Goal: Find specific page/section: Find specific page/section

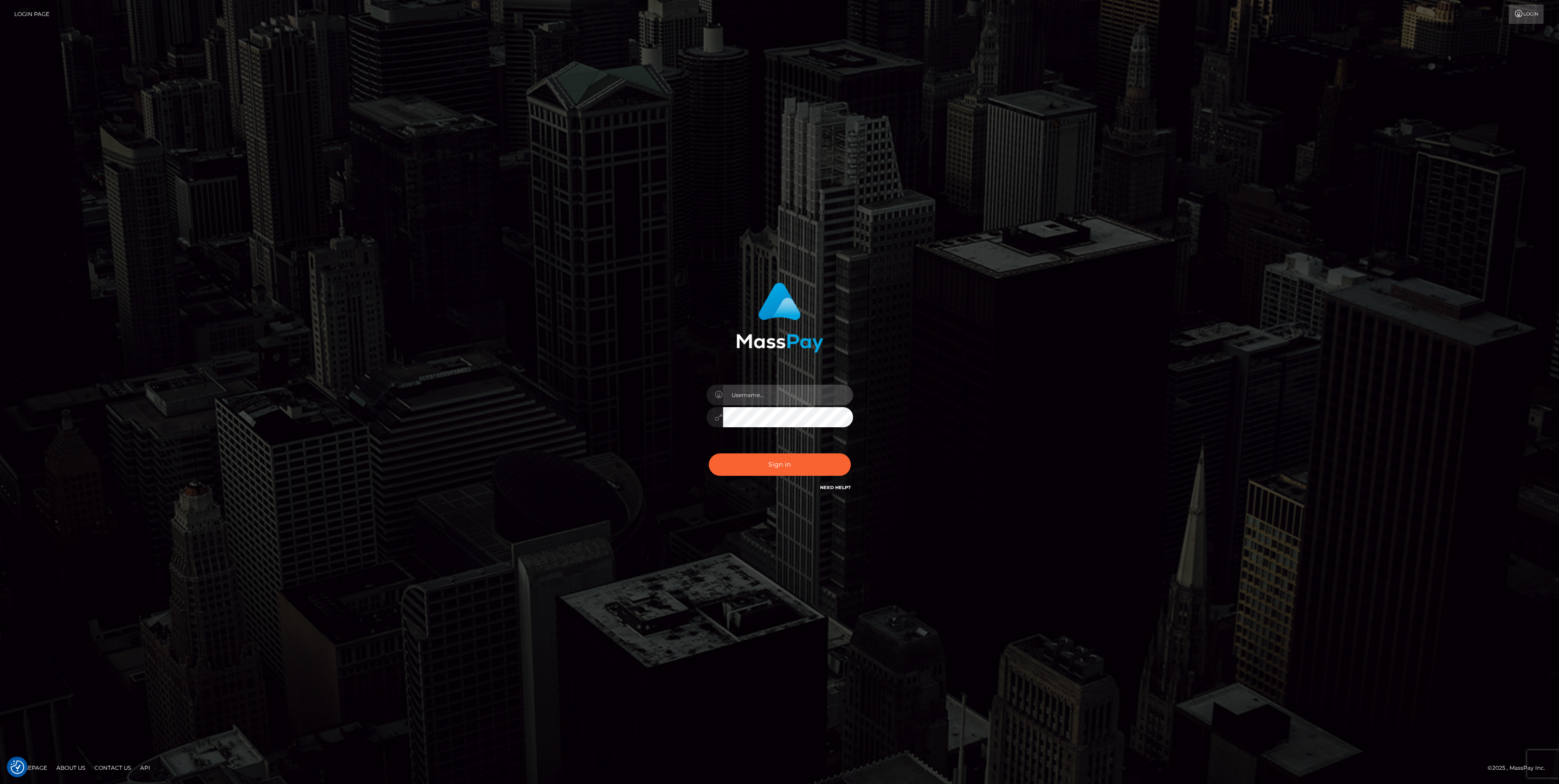
type input "bengreen"
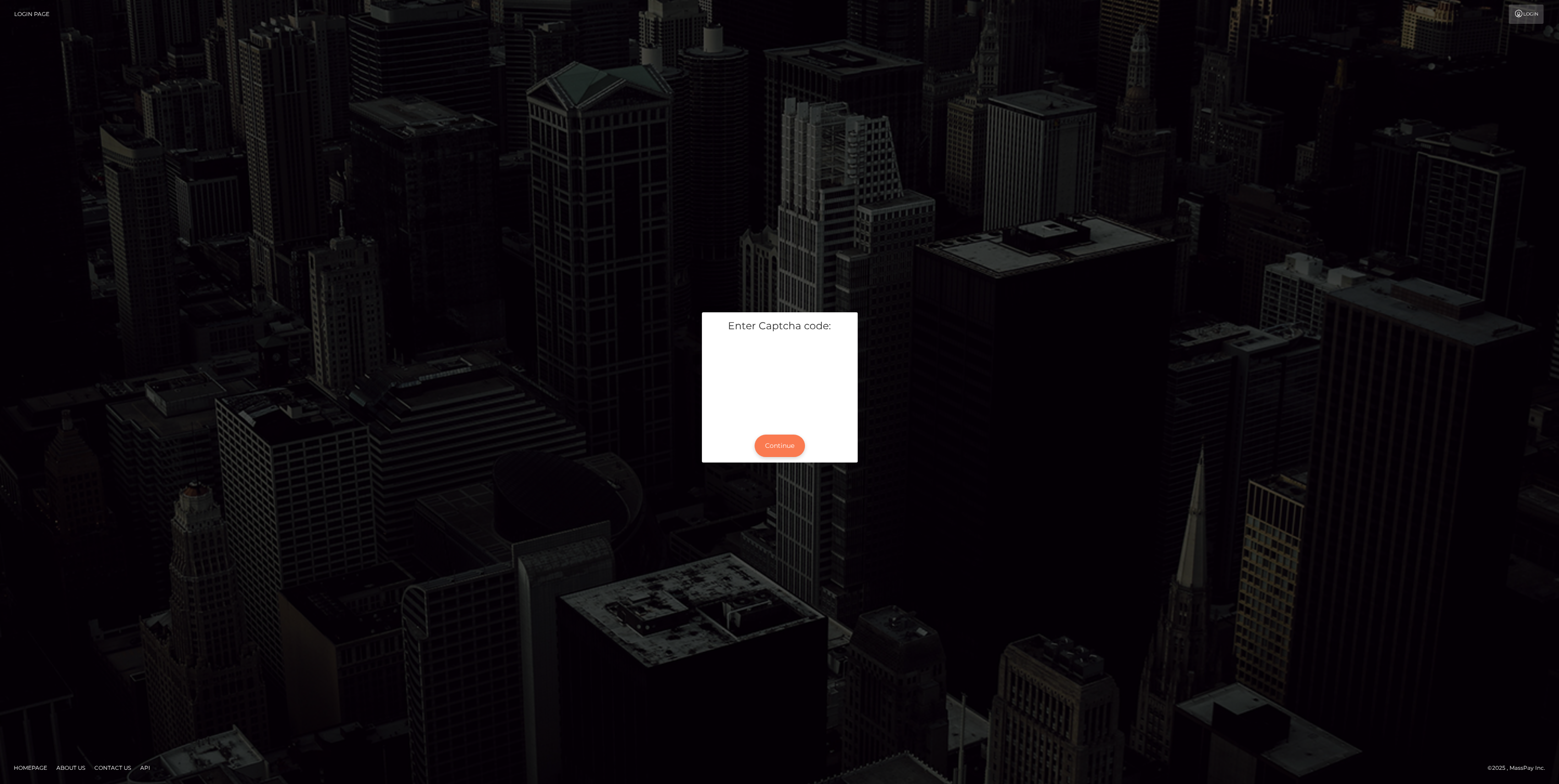
click at [780, 441] on button "Continue" at bounding box center [780, 445] width 51 height 22
paste input "2"
type input "2"
type input "6"
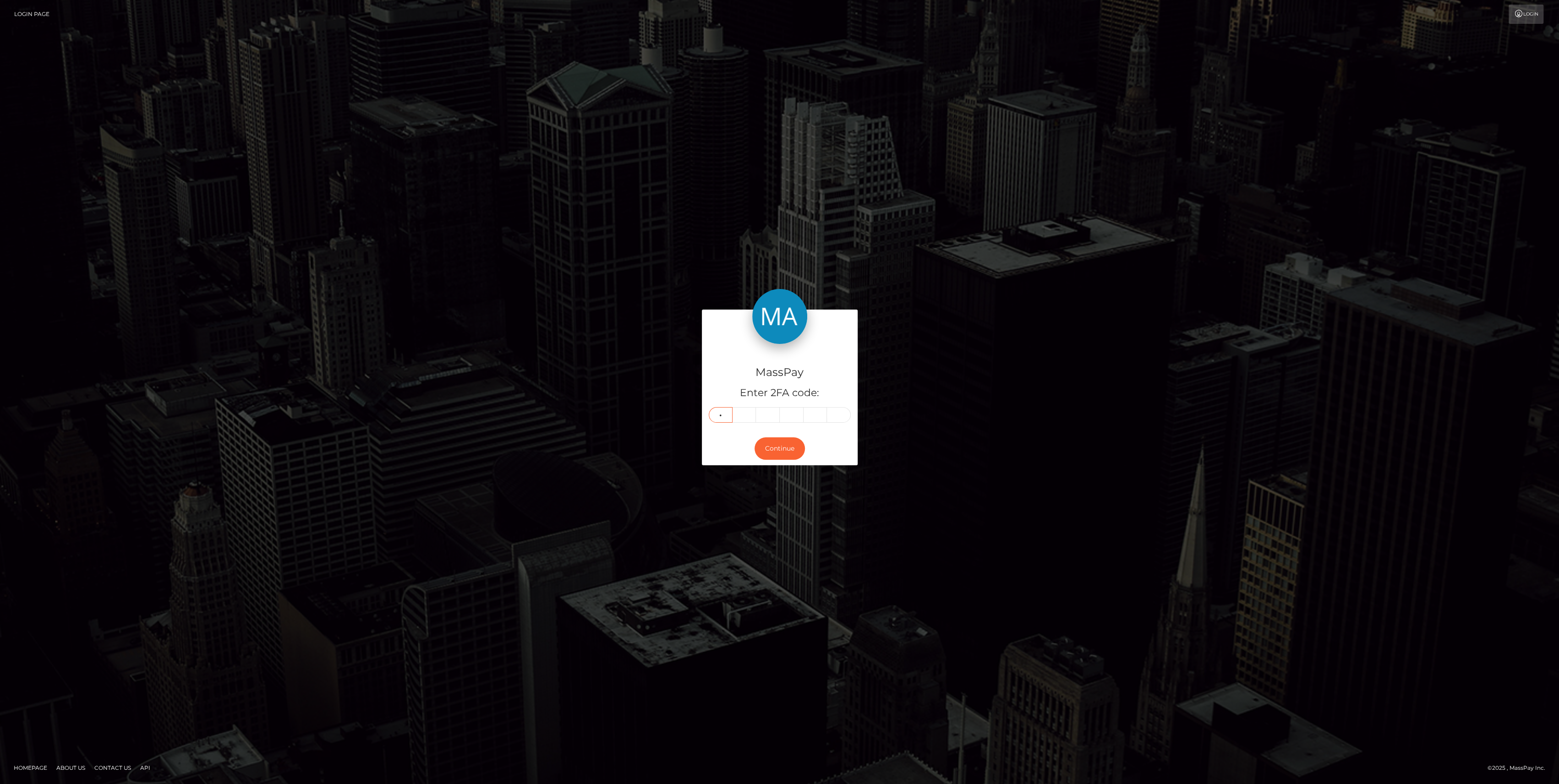
type input "6"
type input "0"
type input "9"
click at [783, 466] on form "MassPay Enter 2FA code: 2 6 6 6 0 9 266609 Continue" at bounding box center [780, 392] width 156 height 164
click at [787, 450] on button "Continue" at bounding box center [780, 448] width 51 height 22
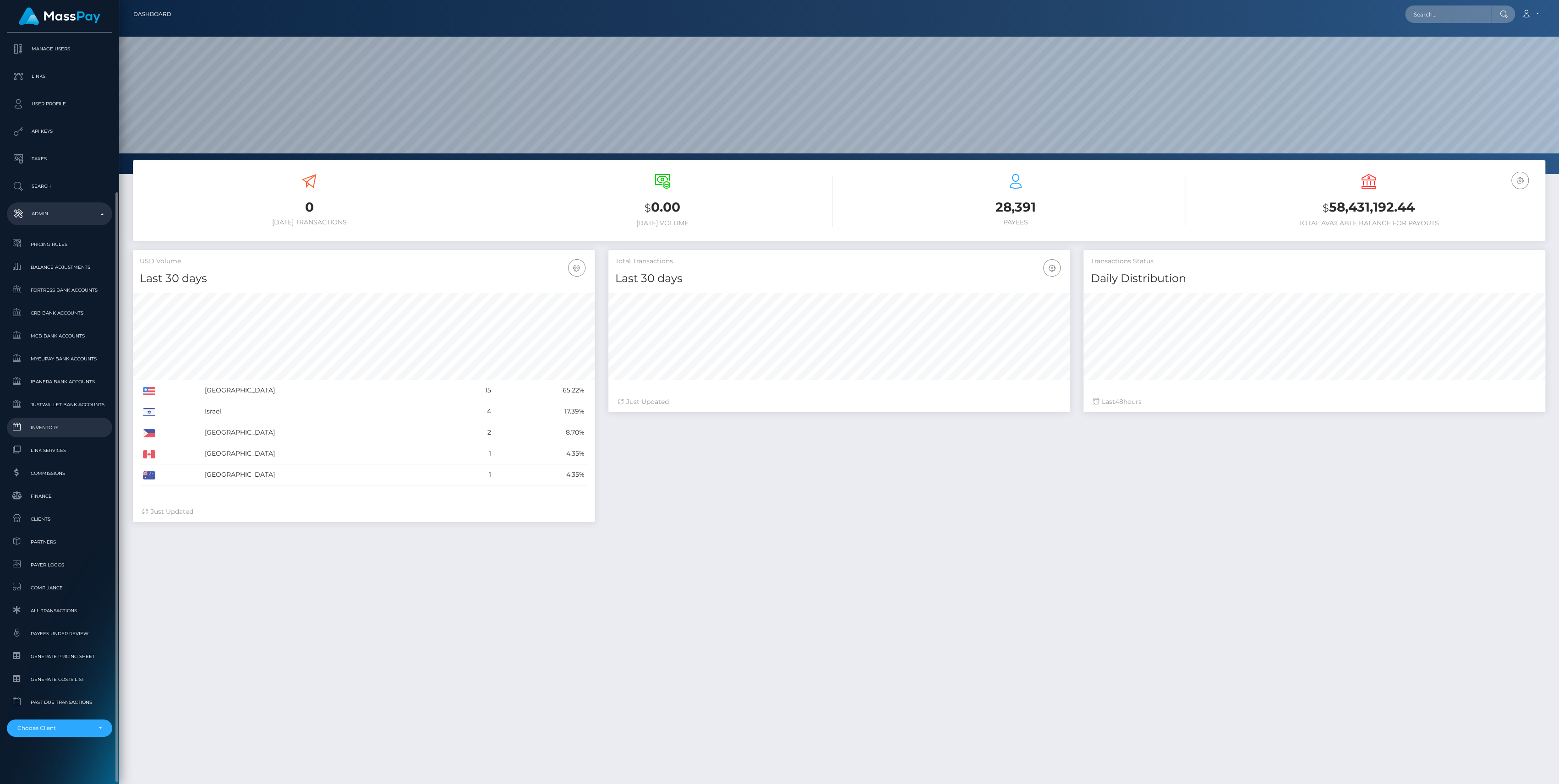
click at [57, 420] on link "Inventory" at bounding box center [60, 427] width 106 height 20
click at [45, 425] on span "Inventory" at bounding box center [60, 427] width 98 height 11
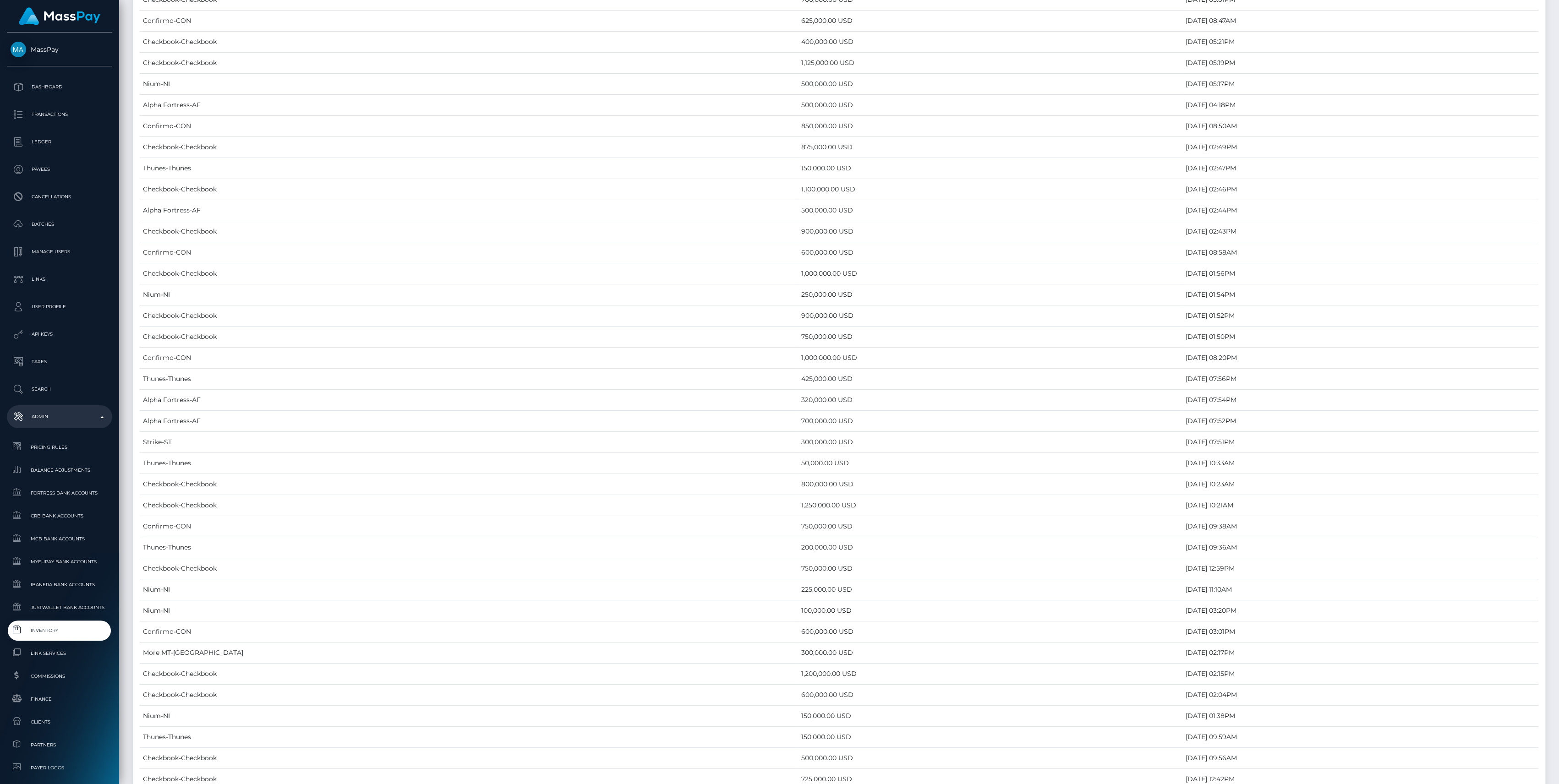
scroll to position [4074, 0]
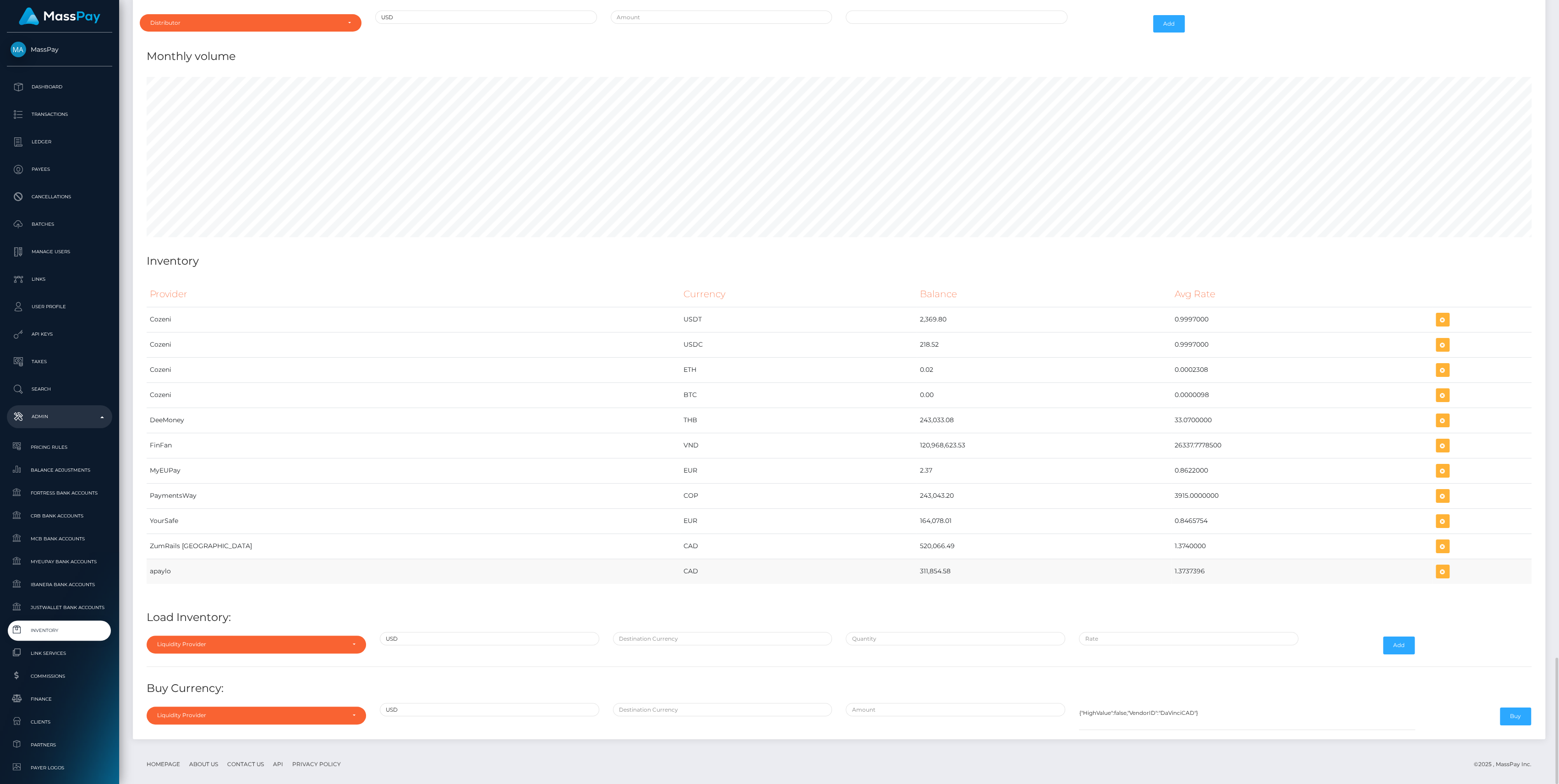
drag, startPoint x: 839, startPoint y: 554, endPoint x: 1122, endPoint y: 558, distance: 283.0
click at [1122, 558] on tr "apaylo CAD 311,854.58 1.3737396" at bounding box center [839, 571] width 1385 height 25
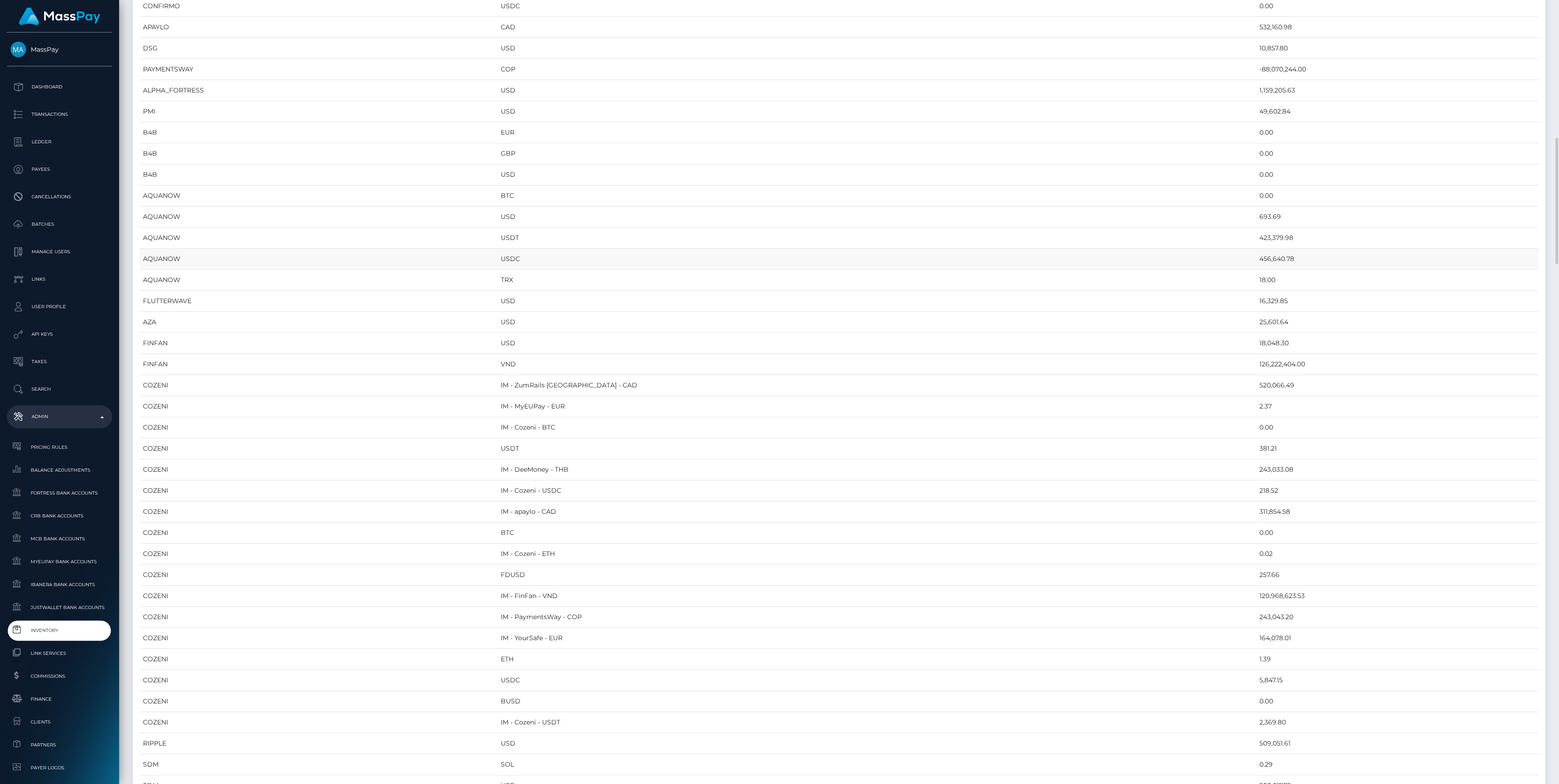
scroll to position [672, 0]
